Goal: Information Seeking & Learning: Learn about a topic

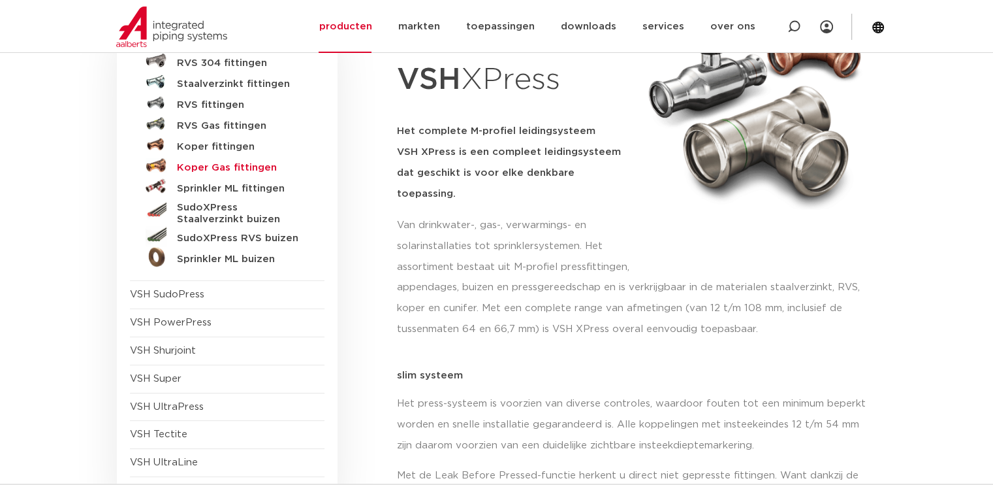
scroll to position [131, 0]
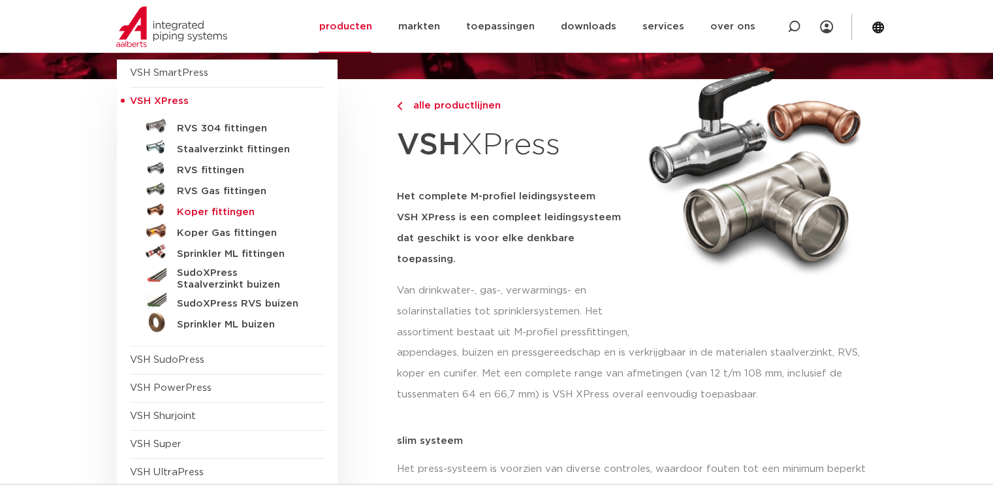
click at [236, 208] on h5 "Koper fittingen" at bounding box center [241, 212] width 129 height 12
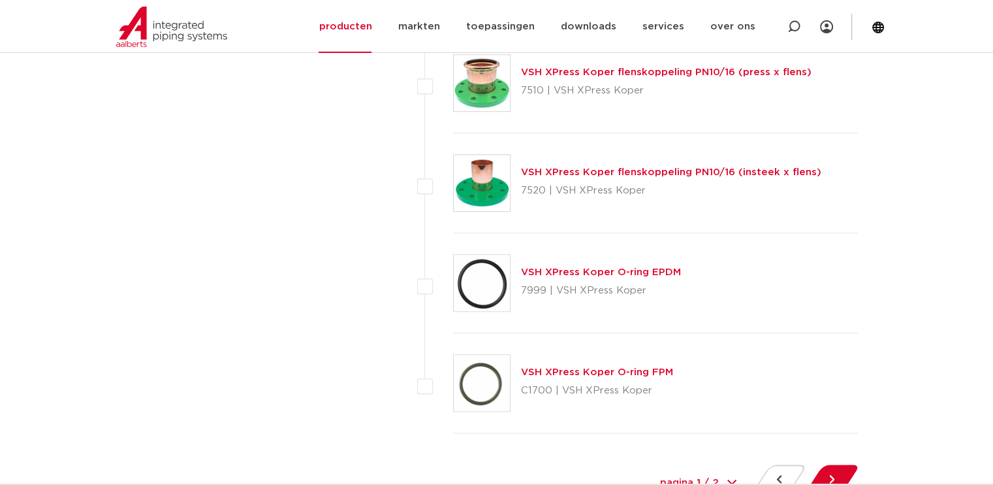
scroll to position [5764, 0]
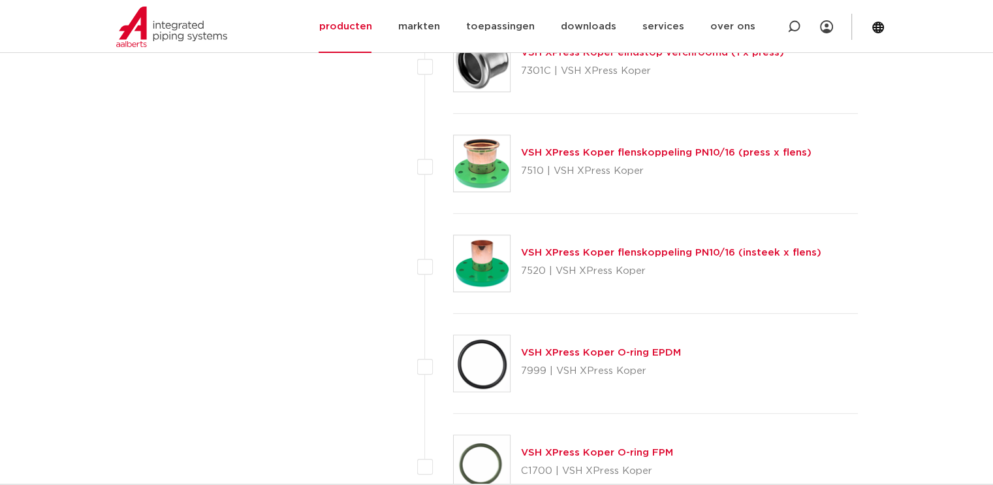
click at [650, 145] on div "VSH XPress Koper flenskoppeling PN10/16 (press x flens) 7510 | VSH XPress Koper" at bounding box center [666, 163] width 291 height 37
click at [652, 148] on link "VSH XPress Koper flenskoppeling PN10/16 (press x flens)" at bounding box center [666, 153] width 291 height 10
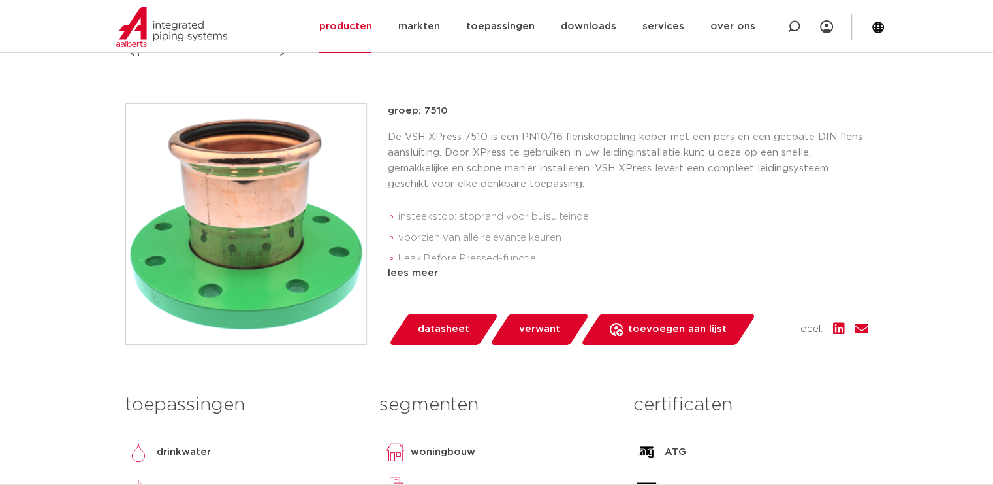
scroll to position [131, 0]
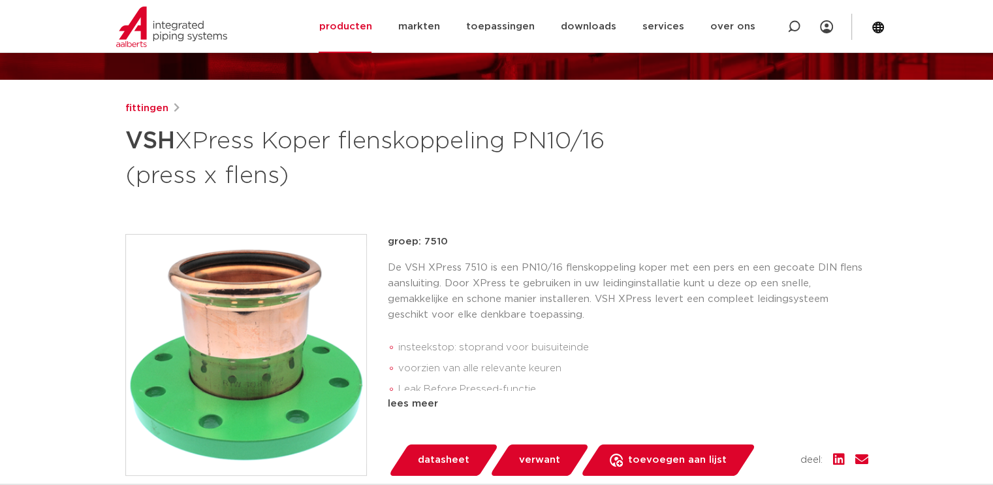
drag, startPoint x: 706, startPoint y: 11, endPoint x: 590, endPoint y: 111, distance: 153.3
